Goal: Task Accomplishment & Management: Use online tool/utility

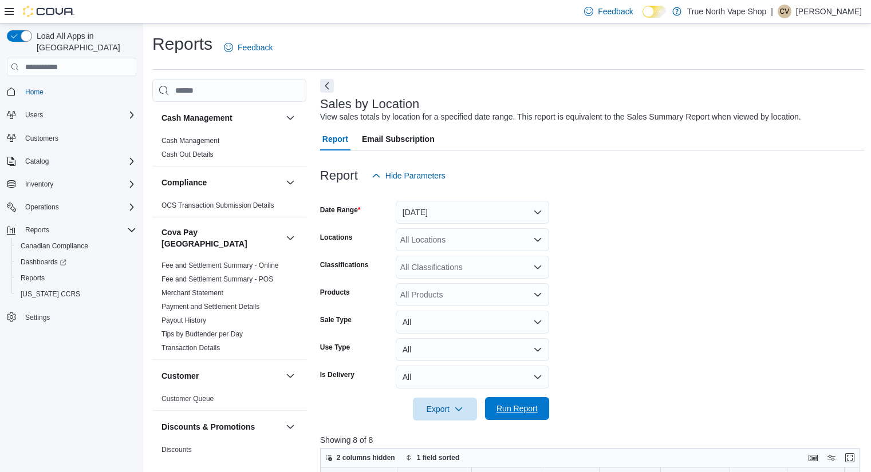
scroll to position [282, 0]
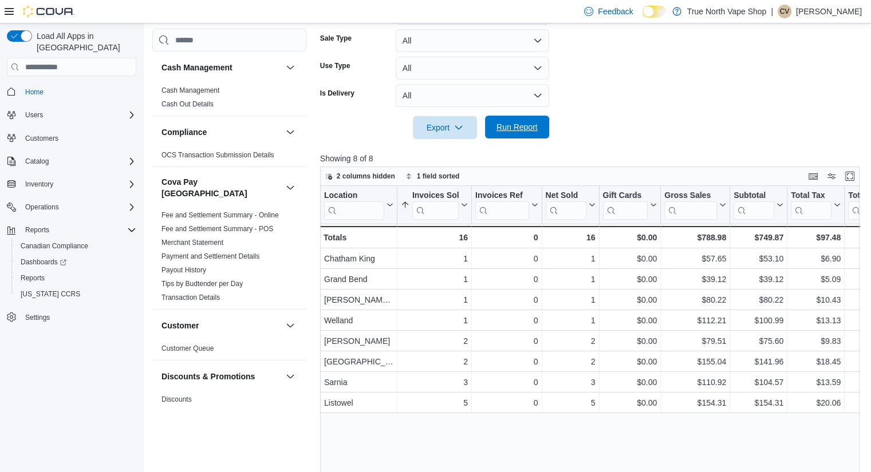
click at [514, 127] on span "Run Report" at bounding box center [516, 126] width 41 height 11
click at [522, 123] on span "Run Report" at bounding box center [516, 126] width 41 height 11
click at [515, 130] on span "Run Report" at bounding box center [516, 126] width 41 height 11
drag, startPoint x: 515, startPoint y: 130, endPoint x: 325, endPoint y: 89, distance: 194.5
click at [325, 89] on form "Date Range [DATE] Locations All Locations Classifications All Classifications P…" at bounding box center [592, 23] width 545 height 234
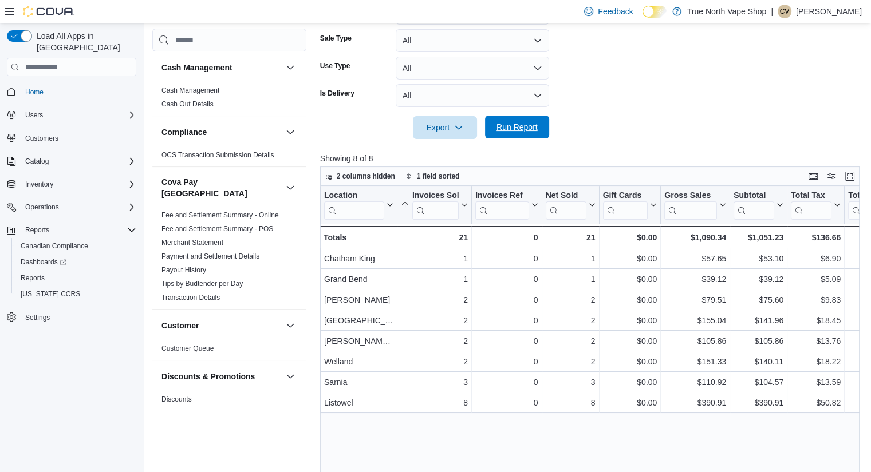
click at [513, 126] on span "Run Report" at bounding box center [516, 126] width 41 height 11
click at [519, 124] on span "Run Report" at bounding box center [516, 126] width 41 height 11
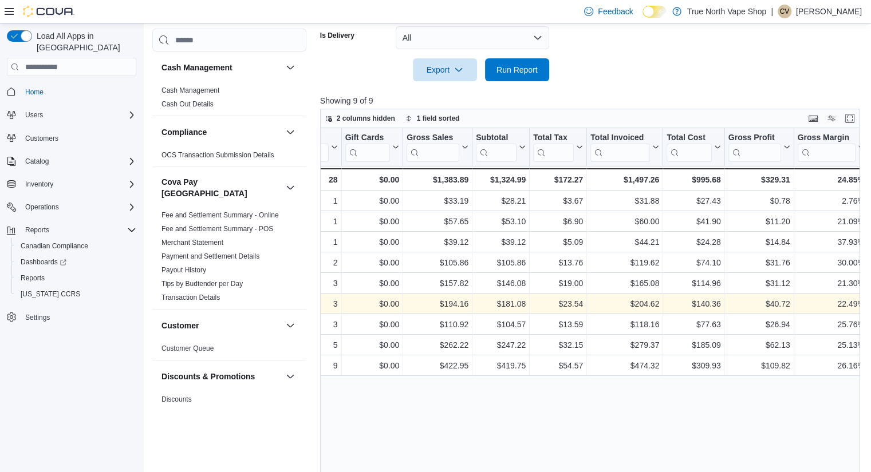
scroll to position [0, 258]
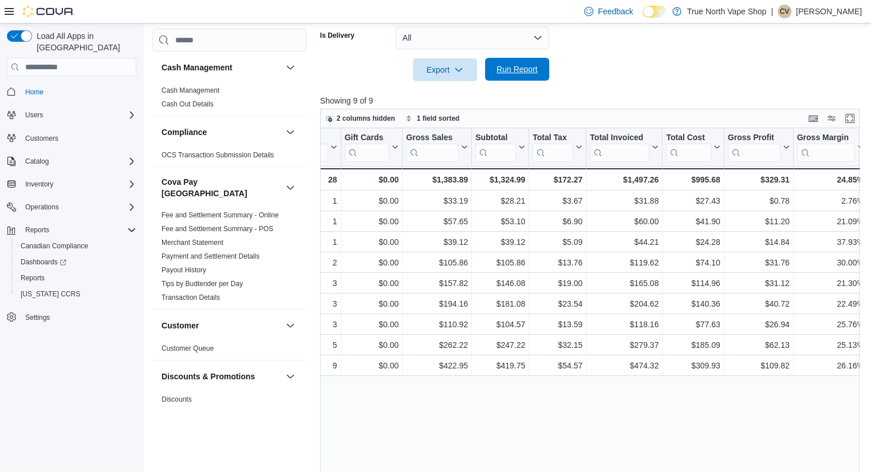
click at [519, 69] on span "Run Report" at bounding box center [516, 69] width 41 height 11
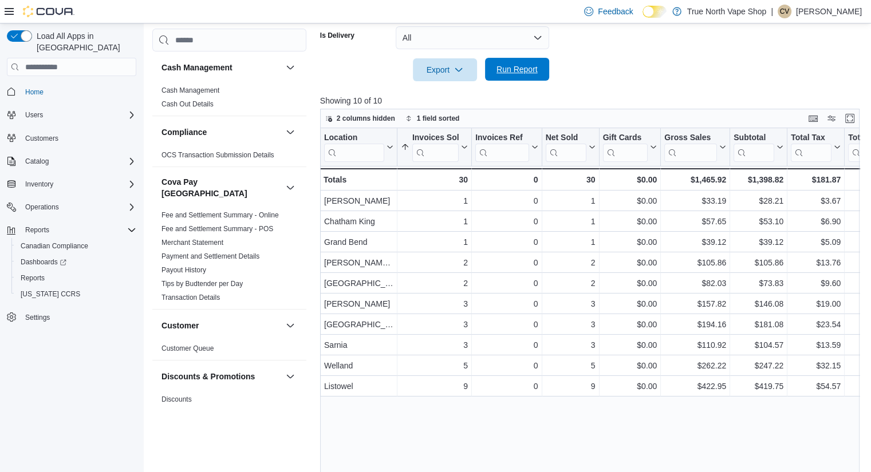
click at [519, 69] on span "Run Report" at bounding box center [516, 69] width 41 height 11
click at [511, 66] on span "Run Report" at bounding box center [516, 69] width 41 height 11
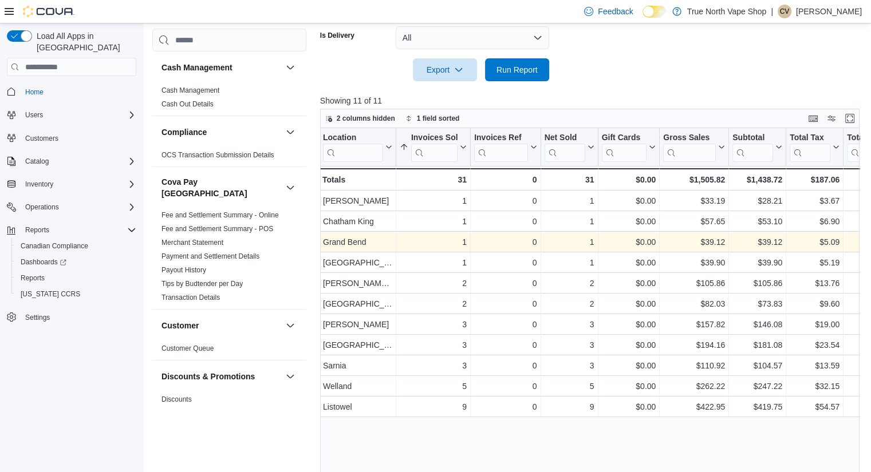
scroll to position [0, 0]
